Goal: Task Accomplishment & Management: Use online tool/utility

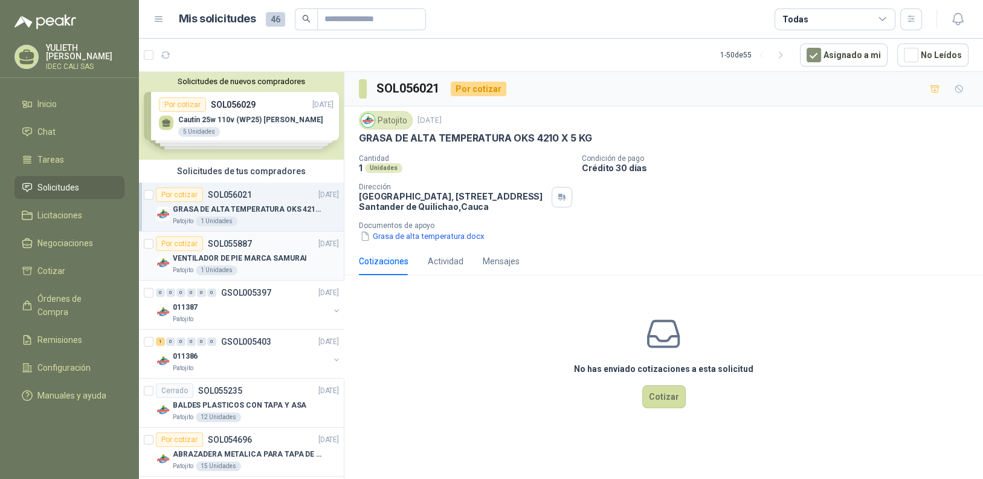
click at [259, 257] on p "VENTILADOR DE PIE MARCA SAMURAI" at bounding box center [240, 258] width 134 height 11
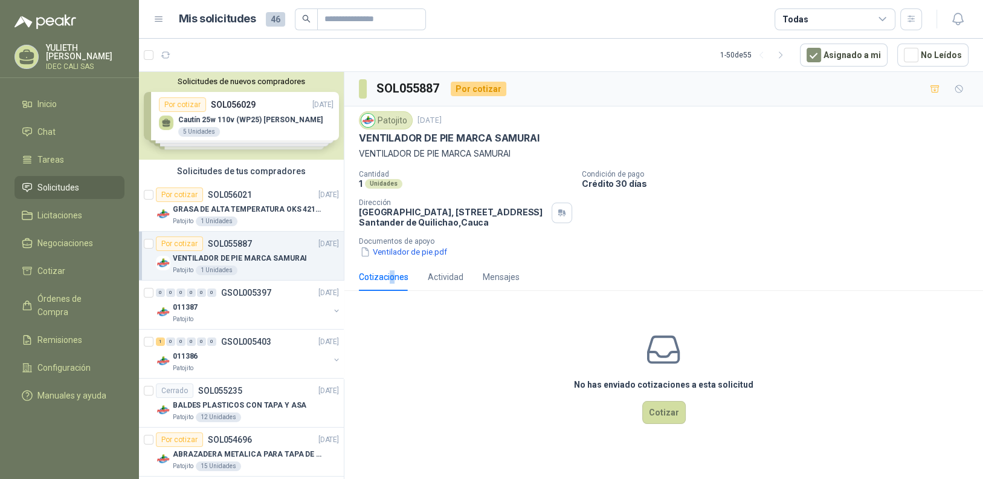
click at [390, 279] on div "Cotizaciones" at bounding box center [384, 276] width 50 height 13
click at [402, 254] on button "Ventilador de pie.pdf" at bounding box center [403, 251] width 89 height 13
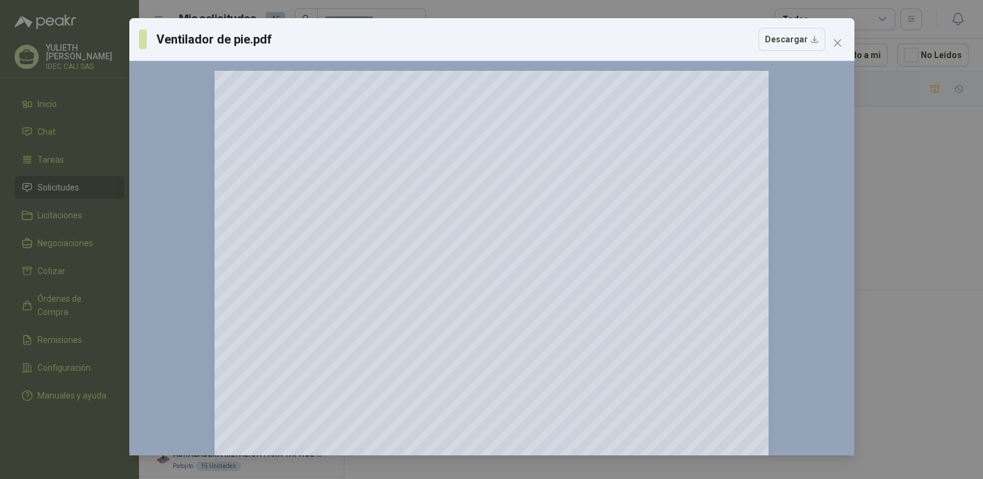
drag, startPoint x: 838, startPoint y: 46, endPoint x: 822, endPoint y: 39, distance: 17.1
click at [837, 46] on icon "close" at bounding box center [838, 43] width 10 height 10
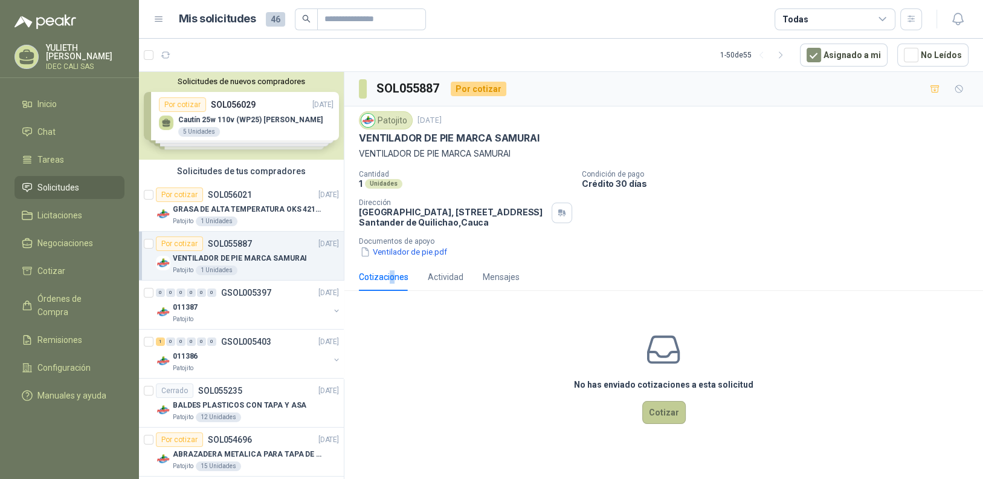
click at [662, 408] on button "Cotizar" at bounding box center [664, 412] width 44 height 23
